Goal: Transaction & Acquisition: Purchase product/service

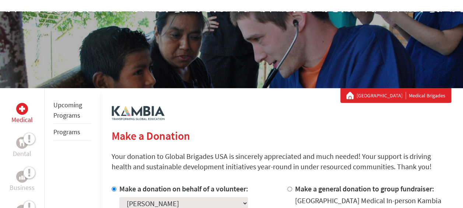
scroll to position [50, 0]
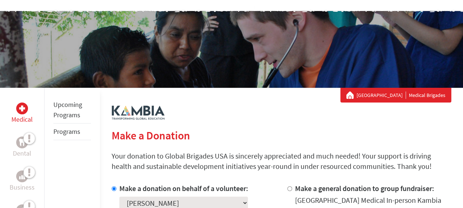
click at [66, 134] on link "Programs" at bounding box center [66, 131] width 27 height 8
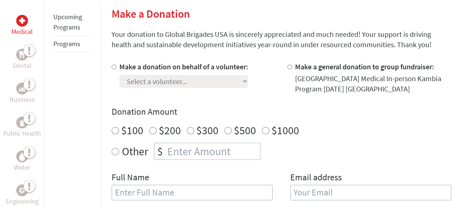
scroll to position [133, 0]
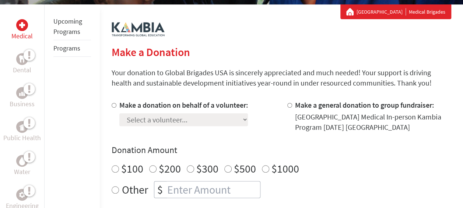
click at [236, 121] on div "Select a volunteer... [PERSON_NAME] [PERSON_NAME] [PERSON_NAME] [PERSON_NAME] […" at bounding box center [183, 118] width 129 height 16
click at [164, 102] on label "Make a donation on behalf of a volunteer:" at bounding box center [183, 104] width 129 height 9
click at [116, 103] on input "Make a donation on behalf of a volunteer:" at bounding box center [114, 105] width 5 height 5
radio input "true"
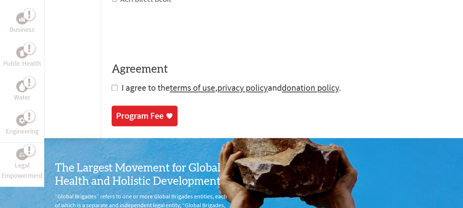
scroll to position [448, 0]
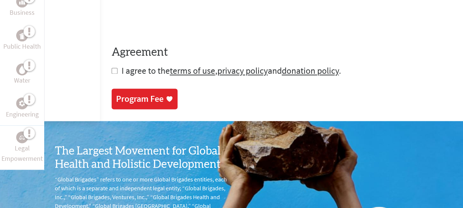
click at [161, 105] on link "Program Fee" at bounding box center [145, 98] width 66 height 21
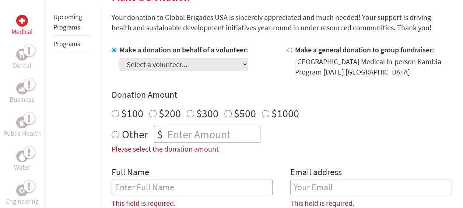
scroll to position [190, 0]
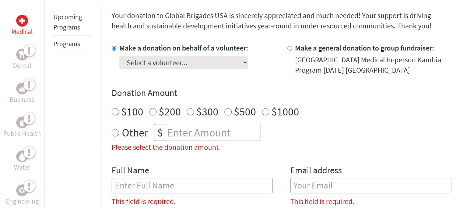
click at [289, 46] on input "Make a general donation to group fundraiser:" at bounding box center [289, 48] width 5 height 5
radio input "true"
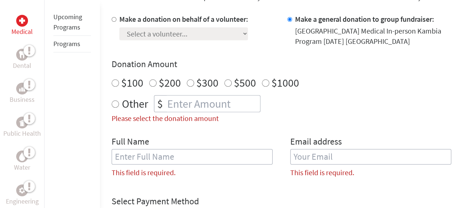
scroll to position [229, 0]
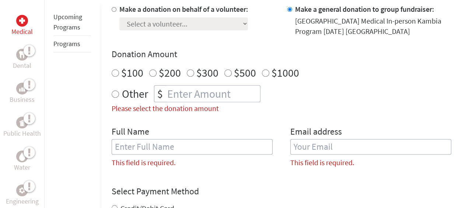
radio input "true"
click at [213, 88] on input "number" at bounding box center [213, 93] width 94 height 16
type input "250"
click at [212, 121] on div "Make a donation on behalf of a volunteer: Select a volunteer... [PERSON_NAME] […" at bounding box center [281, 88] width 339 height 169
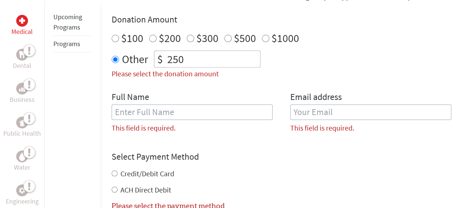
scroll to position [264, 0]
click at [193, 113] on input "text" at bounding box center [192, 110] width 161 height 15
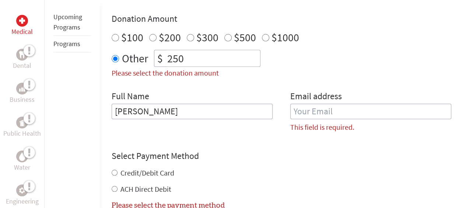
type input "[PERSON_NAME]"
click at [322, 108] on input "email" at bounding box center [370, 110] width 161 height 15
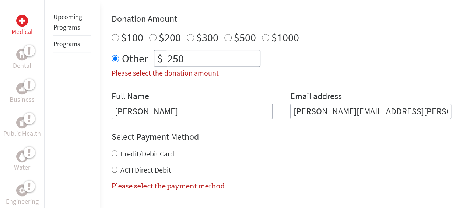
type input "[EMAIL_ADDRESS][DOMAIN_NAME]"
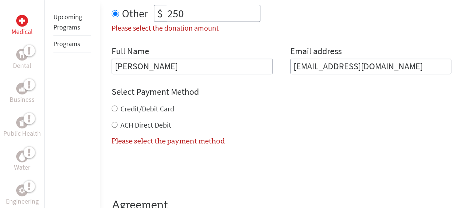
scroll to position [310, 0]
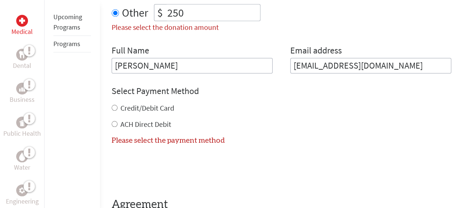
click at [157, 101] on div "Select Payment Method NOTE: American Express is not accepted. Please proceed no…" at bounding box center [281, 107] width 339 height 44
click at [158, 106] on label "Credit/Debit Card" at bounding box center [147, 107] width 54 height 9
click at [117, 106] on input "Credit/Debit Card" at bounding box center [115, 108] width 6 height 6
radio input "true"
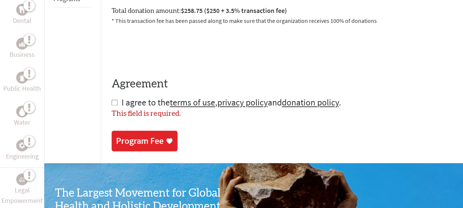
scroll to position [447, 0]
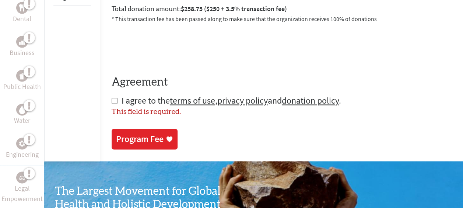
click at [113, 99] on input "checkbox" at bounding box center [115, 101] width 6 height 6
checkbox input "true"
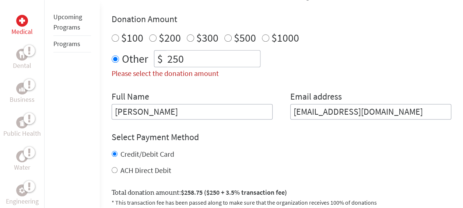
scroll to position [254, 0]
